Goal: Task Accomplishment & Management: Use online tool/utility

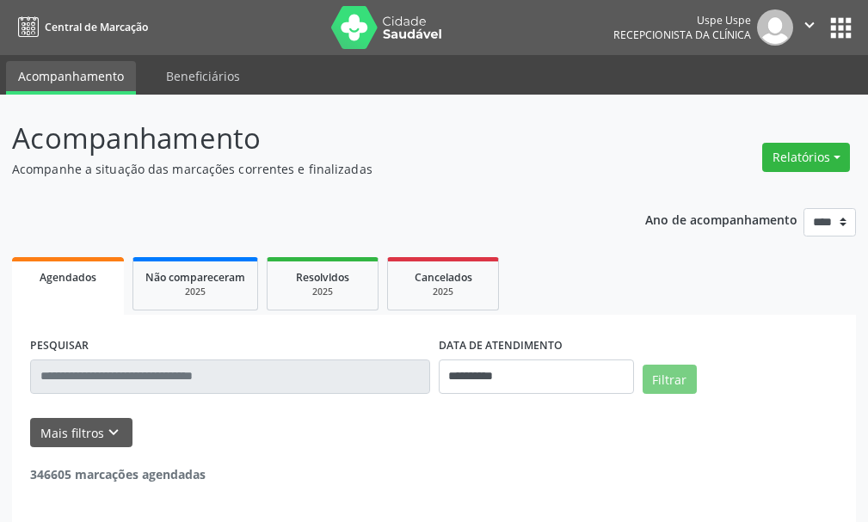
click at [822, 154] on button "Relatórios" at bounding box center [806, 157] width 88 height 29
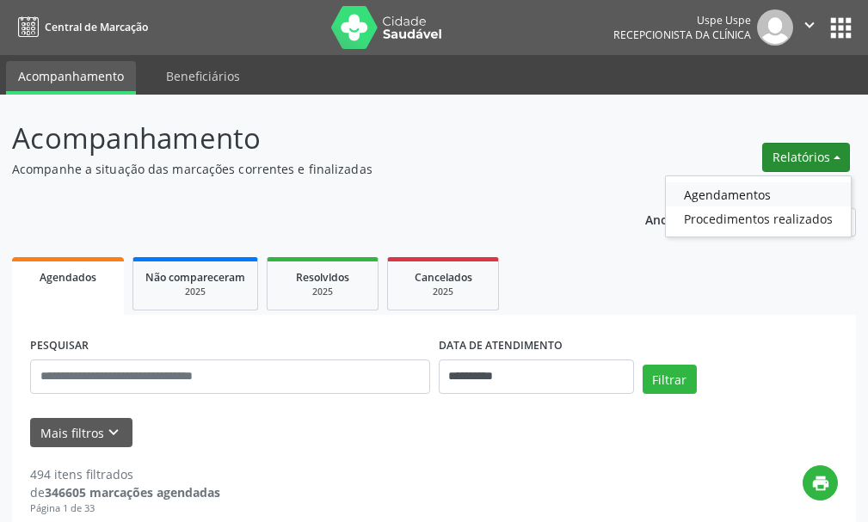
click at [735, 201] on link "Agendamentos" at bounding box center [758, 194] width 185 height 24
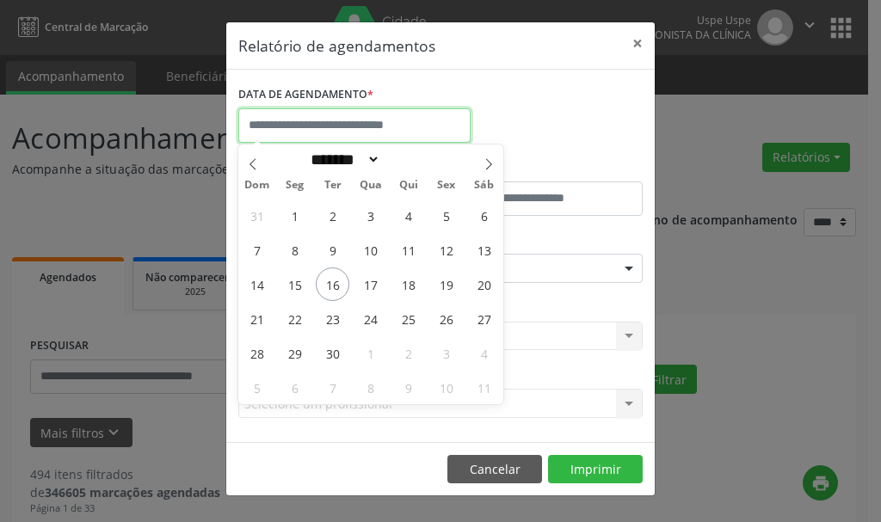
click at [301, 130] on input "text" at bounding box center [354, 125] width 232 height 34
click at [334, 290] on span "16" at bounding box center [333, 285] width 34 height 34
type input "**********"
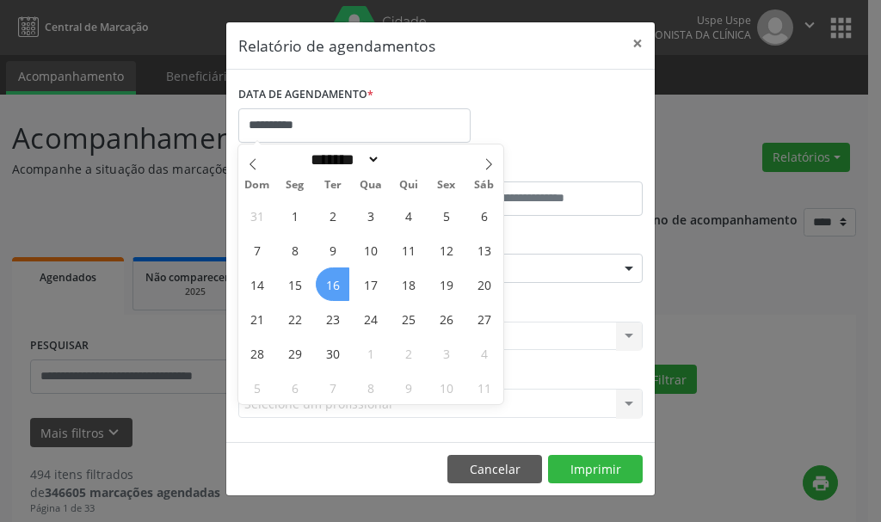
click at [333, 286] on span "16" at bounding box center [333, 285] width 34 height 34
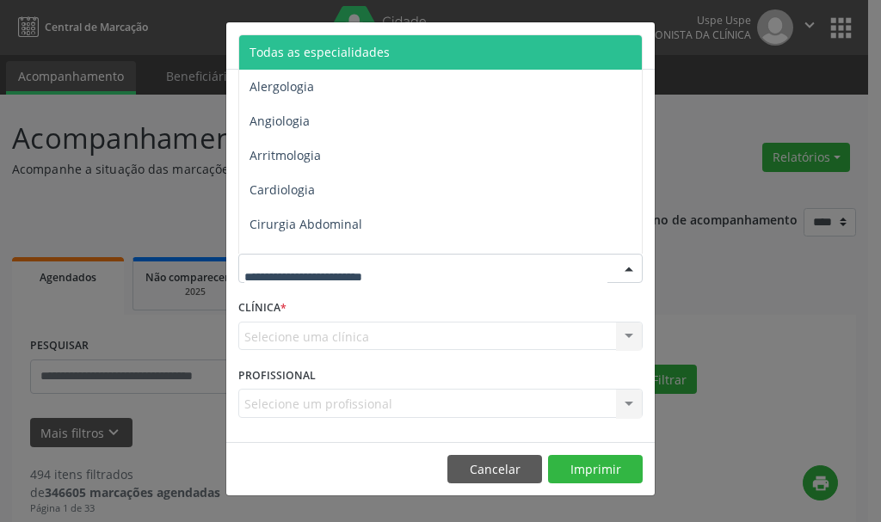
click at [284, 53] on span "Todas as especialidades" at bounding box center [320, 52] width 140 height 16
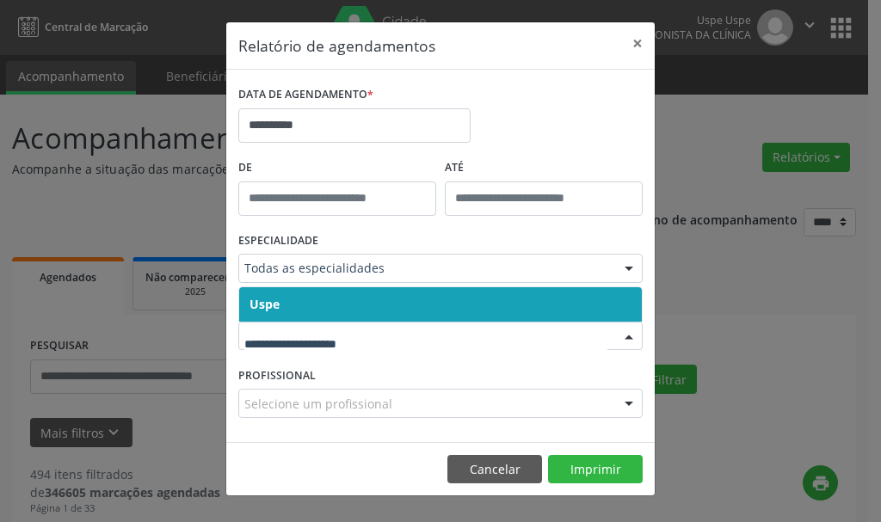
click at [271, 311] on span "Uspe" at bounding box center [265, 304] width 30 height 16
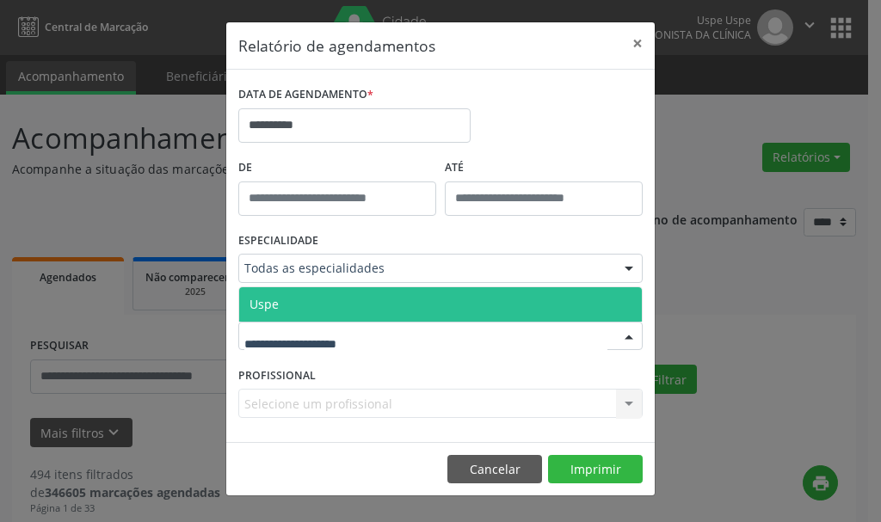
click at [277, 297] on span "Uspe" at bounding box center [264, 304] width 29 height 16
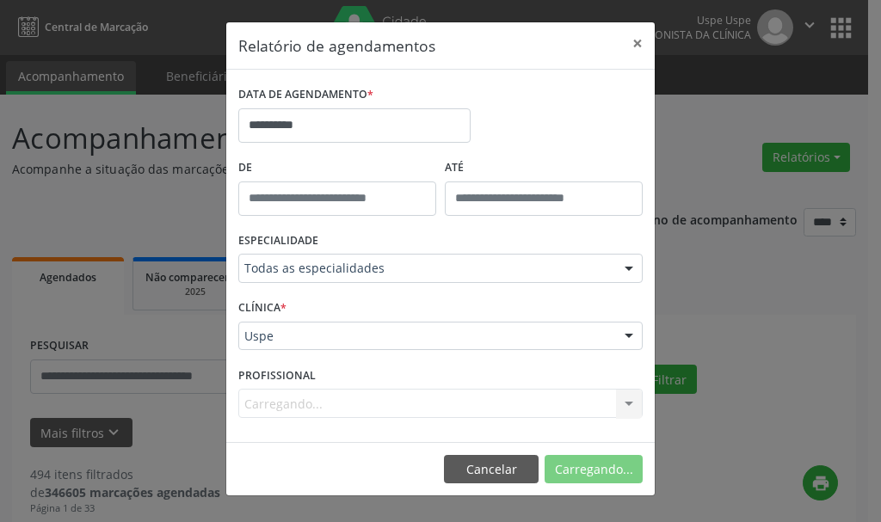
click at [282, 397] on div "Carregando... Nenhum resultado encontrado para: " " Não há nenhuma opção para s…" at bounding box center [440, 403] width 404 height 29
click at [281, 390] on div "Selecione um profissional" at bounding box center [440, 403] width 404 height 29
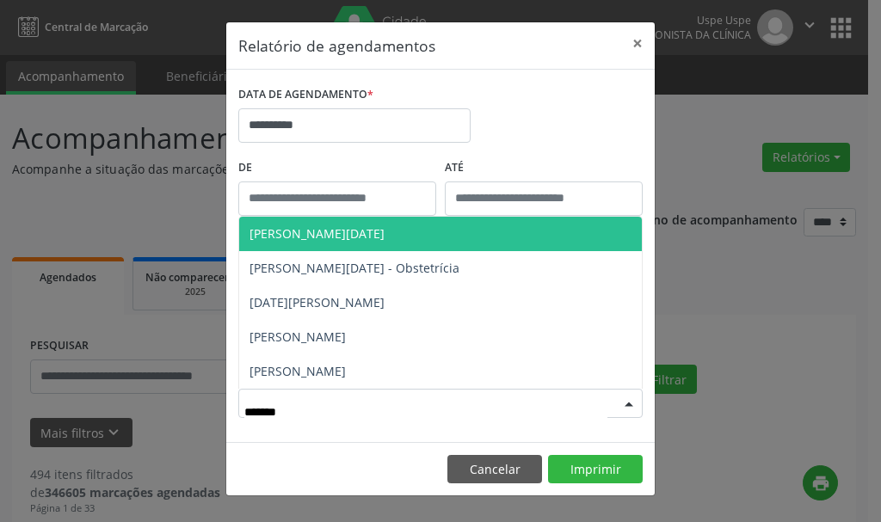
type input "********"
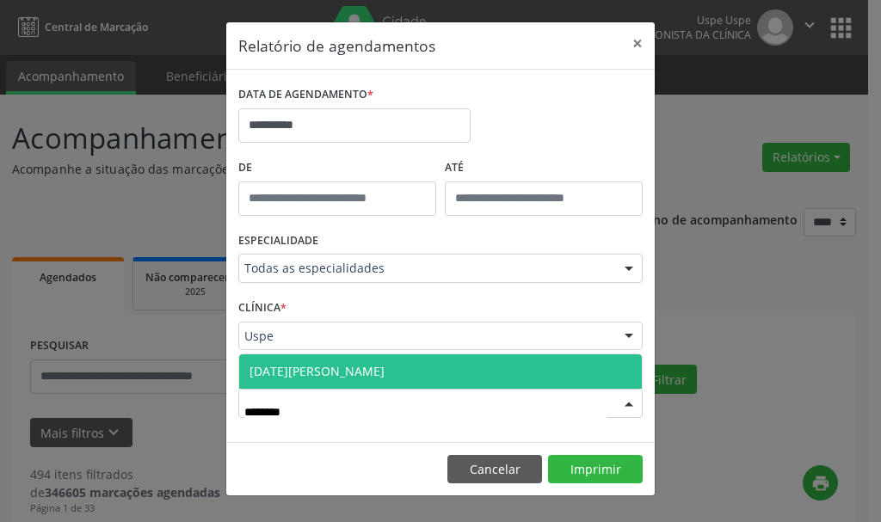
click at [352, 374] on span "[DATE][PERSON_NAME]" at bounding box center [317, 371] width 135 height 16
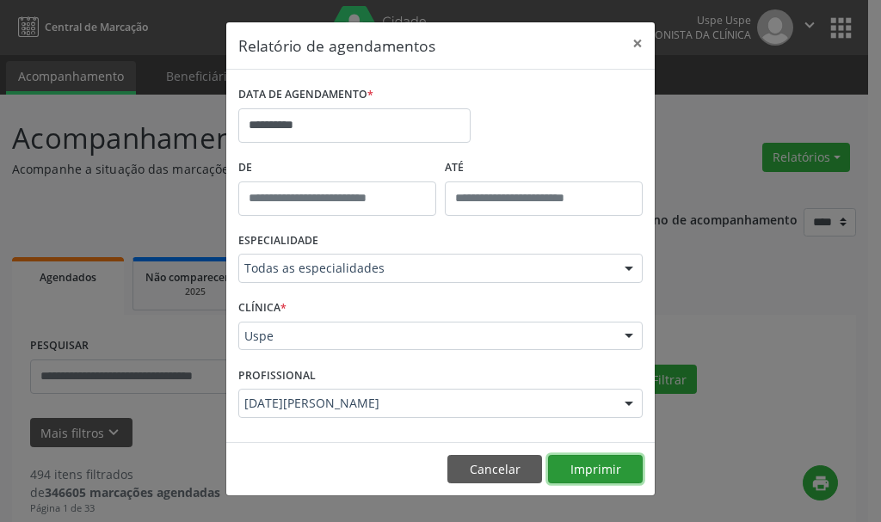
click at [584, 463] on button "Imprimir" at bounding box center [595, 469] width 95 height 29
